Goal: Task Accomplishment & Management: Manage account settings

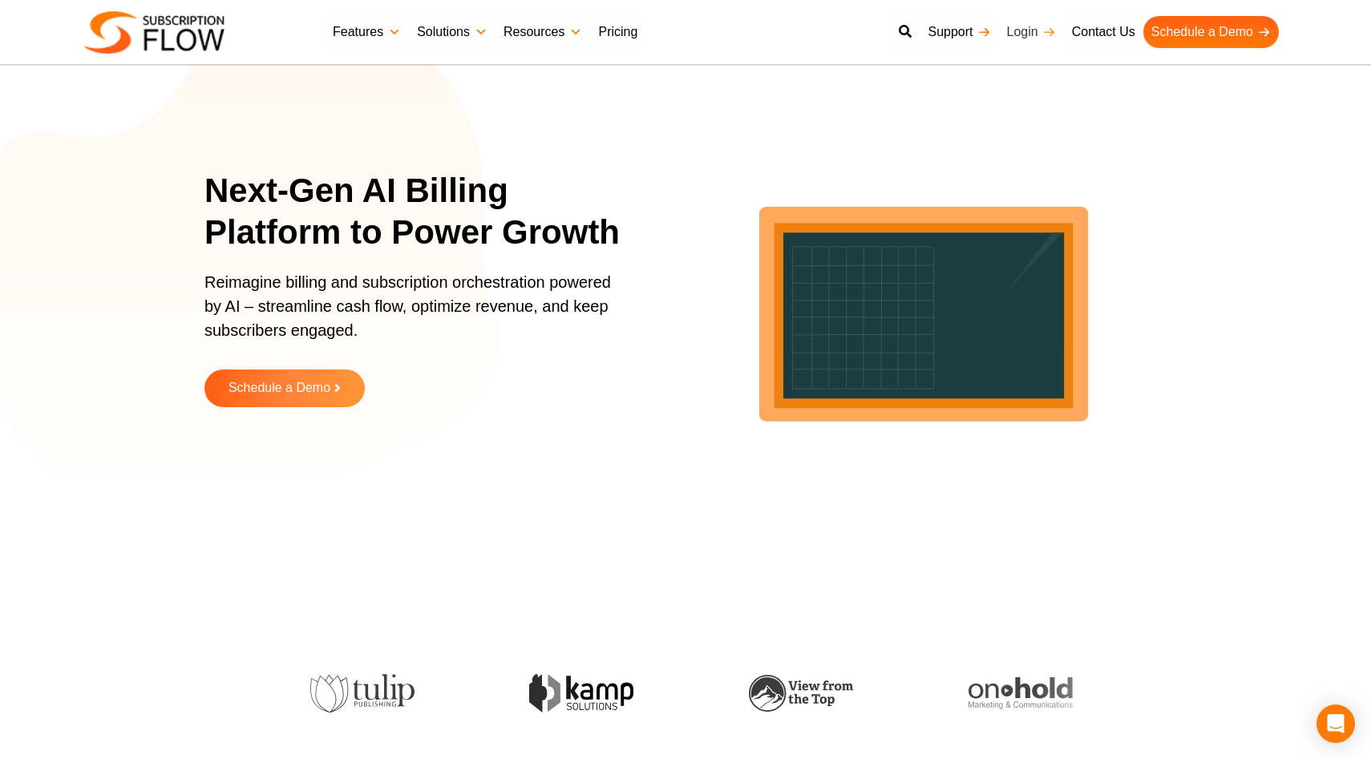
click at [1024, 36] on link "Login" at bounding box center [1031, 32] width 65 height 32
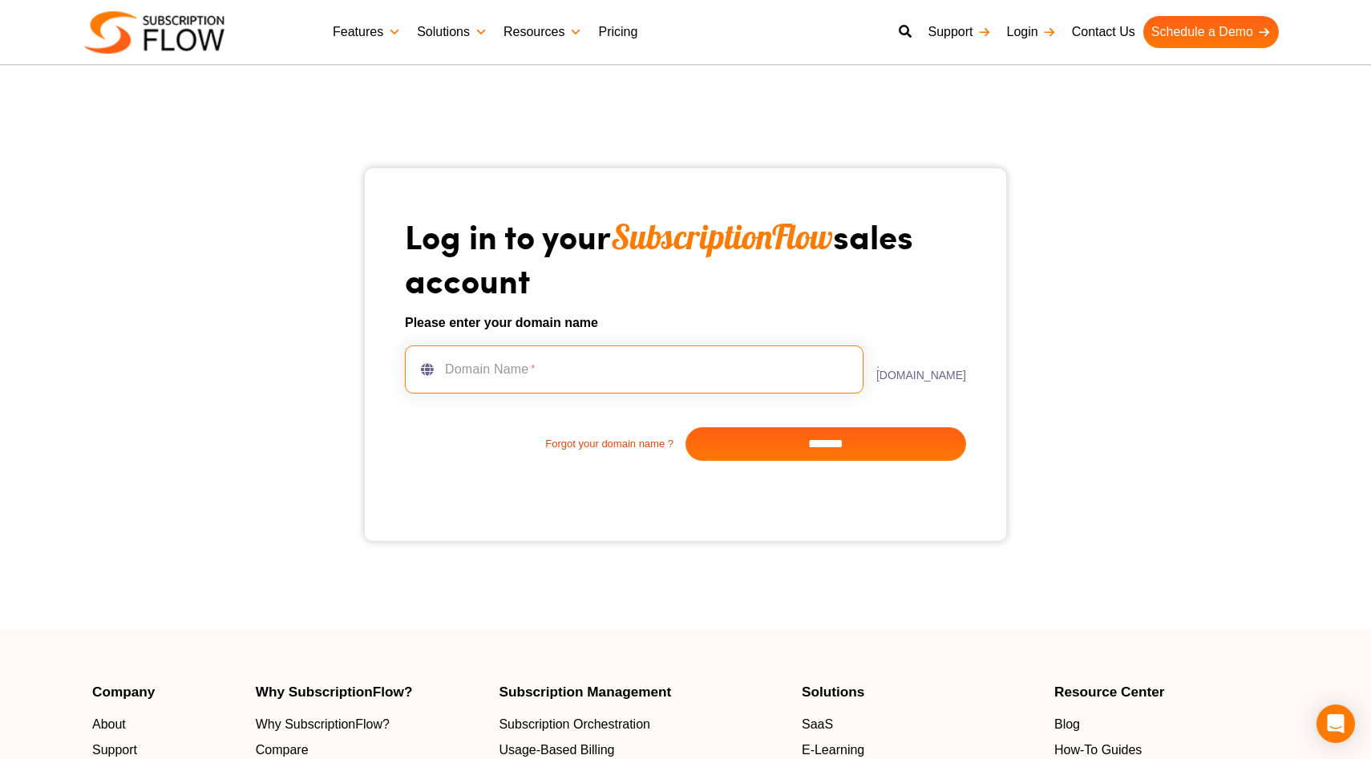
click at [643, 370] on input "text" at bounding box center [634, 370] width 459 height 48
type input "********"
click at [832, 456] on input "*******" at bounding box center [826, 444] width 281 height 34
